Goal: Check status: Check status

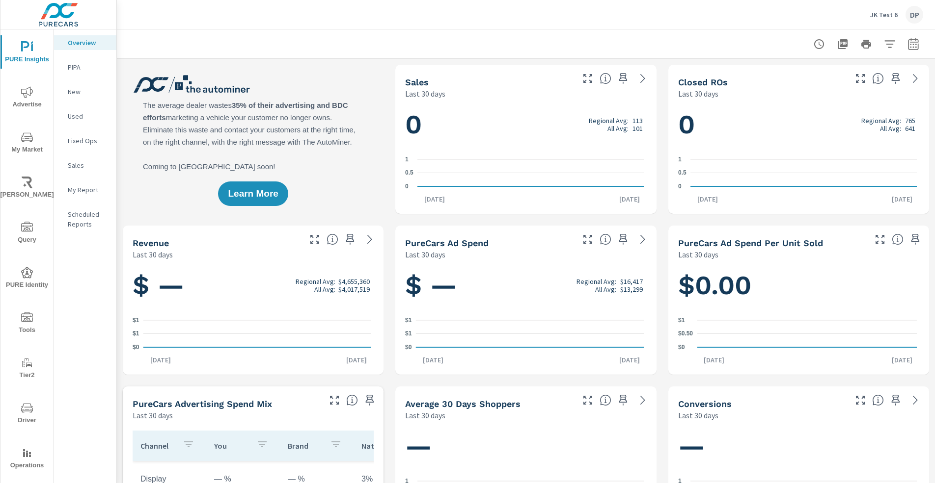
click at [26, 455] on rect "nav menu" at bounding box center [27, 456] width 2 height 4
